Goal: Transaction & Acquisition: Purchase product/service

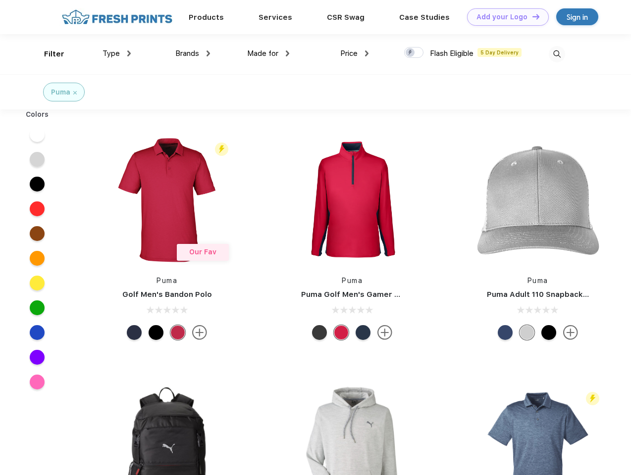
click at [504, 17] on link "Add your Logo Design Tool" at bounding box center [508, 16] width 82 height 17
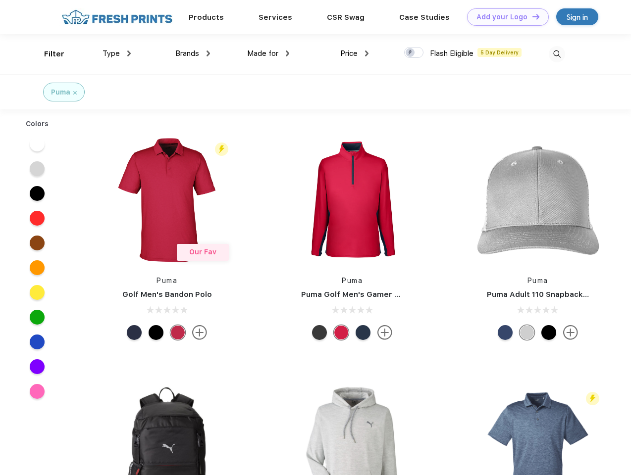
click at [0, 0] on div "Design Tool" at bounding box center [0, 0] width 0 height 0
click at [531, 16] on link "Add your Logo Design Tool" at bounding box center [508, 16] width 82 height 17
click at [48, 54] on div "Filter" at bounding box center [54, 54] width 20 height 11
click at [117, 53] on span "Type" at bounding box center [110, 53] width 17 height 9
click at [193, 53] on span "Brands" at bounding box center [187, 53] width 24 height 9
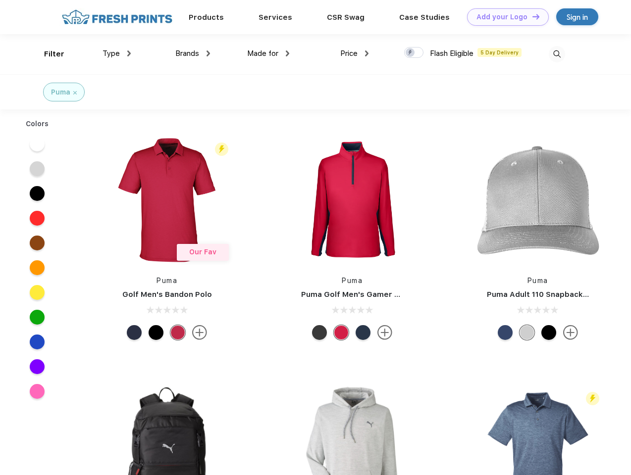
click at [268, 53] on span "Made for" at bounding box center [262, 53] width 31 height 9
click at [354, 53] on span "Price" at bounding box center [348, 53] width 17 height 9
click at [414, 53] on div at bounding box center [413, 52] width 19 height 11
click at [410, 53] on input "checkbox" at bounding box center [407, 50] width 6 height 6
click at [556, 54] on img at bounding box center [556, 54] width 16 height 16
